Goal: Find specific page/section: Find specific page/section

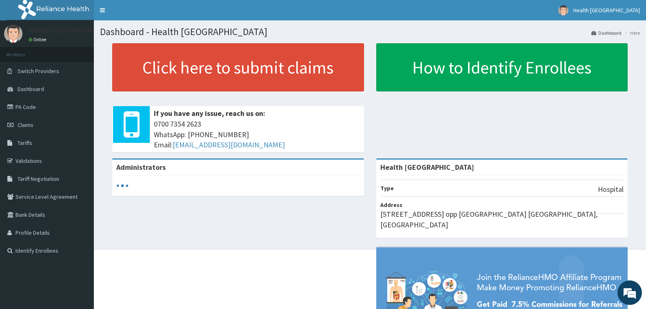
click at [32, 109] on link "PA Code" at bounding box center [47, 107] width 94 height 18
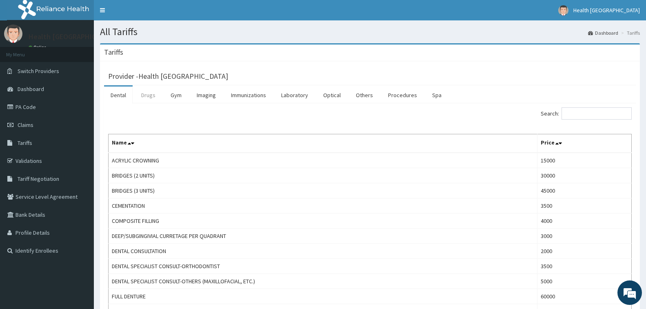
click at [141, 98] on link "Drugs" at bounding box center [148, 95] width 27 height 17
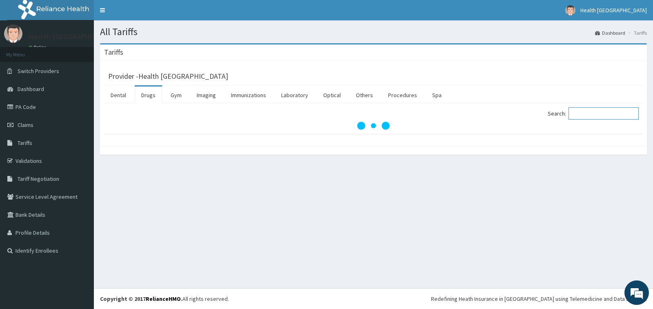
click at [583, 113] on input "Search:" at bounding box center [604, 113] width 70 height 12
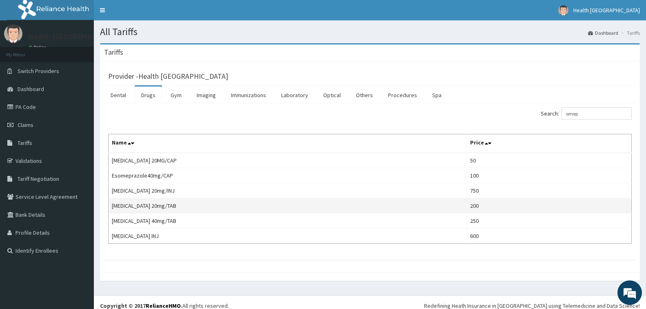
click at [183, 207] on td "OMEPRAZOLE 20mg/TAB" at bounding box center [288, 205] width 358 height 15
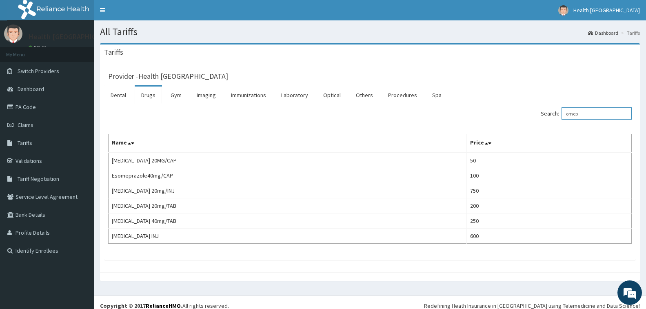
click at [589, 118] on input "omep" at bounding box center [597, 113] width 70 height 12
type input "o"
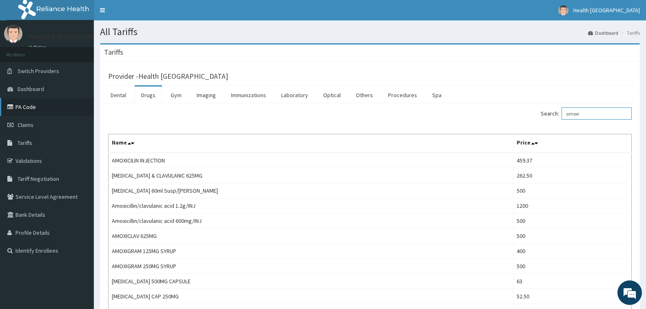
type input "amoxi"
click at [40, 105] on link "PA Code" at bounding box center [47, 107] width 94 height 18
